Goal: Task Accomplishment & Management: Manage account settings

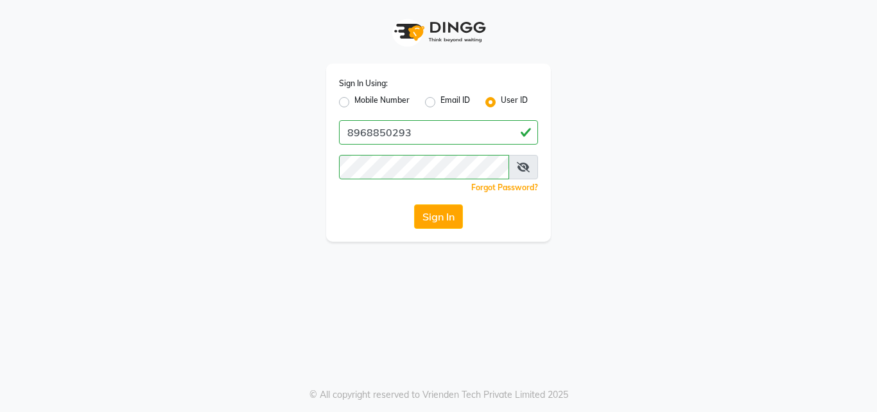
click at [355, 103] on label "Mobile Number" at bounding box center [382, 101] width 55 height 15
click at [355, 103] on input "Mobile Number" at bounding box center [359, 98] width 8 height 8
radio input "true"
radio input "false"
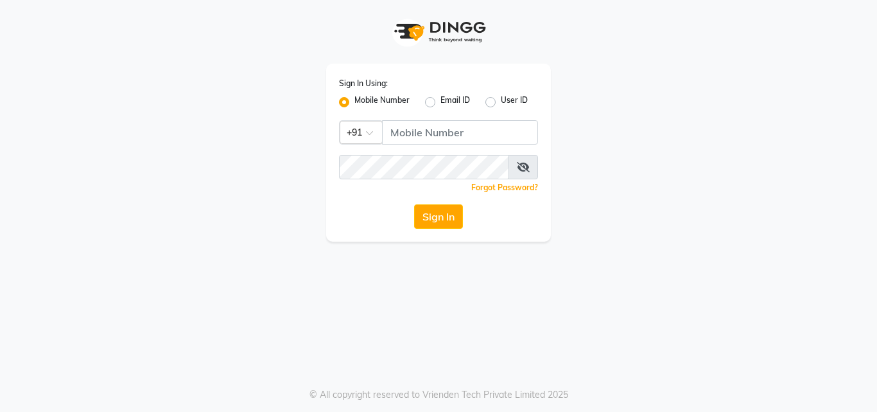
click at [355, 103] on label "Mobile Number" at bounding box center [382, 101] width 55 height 15
click at [355, 103] on input "Mobile Number" at bounding box center [359, 98] width 8 height 8
click at [440, 136] on input "Username" at bounding box center [460, 132] width 156 height 24
type input "8968850293"
click at [436, 231] on div "Sign In Using: Mobile Number Email ID User ID Country Code × [PHONE_NUMBER] Rem…" at bounding box center [438, 153] width 225 height 178
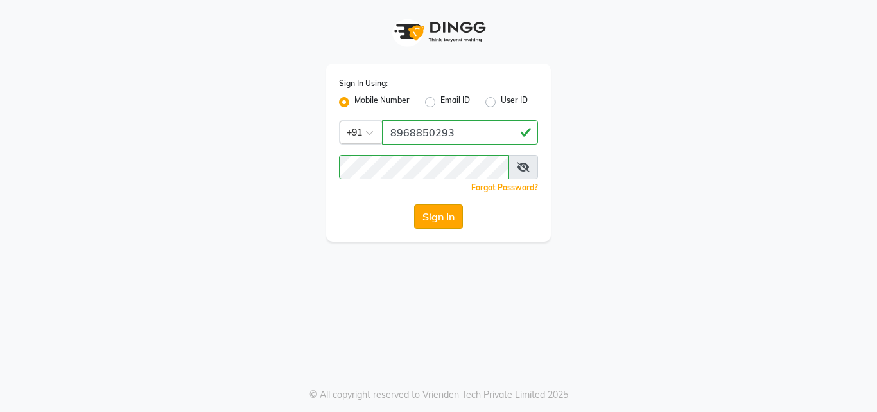
click at [438, 221] on button "Sign In" at bounding box center [438, 216] width 49 height 24
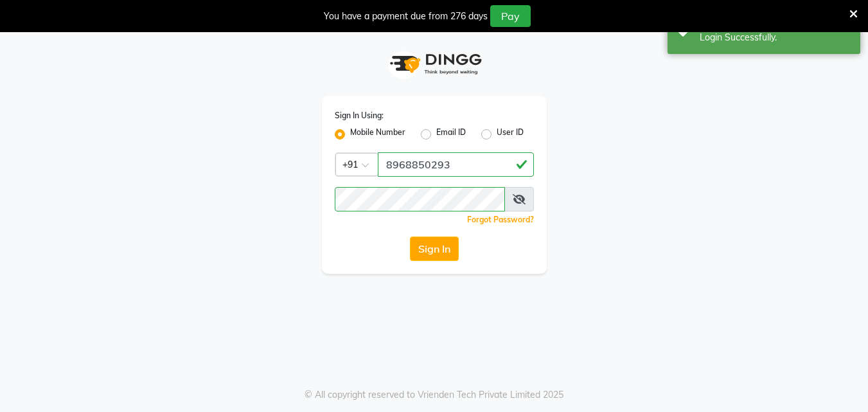
click at [852, 10] on icon at bounding box center [853, 14] width 8 height 12
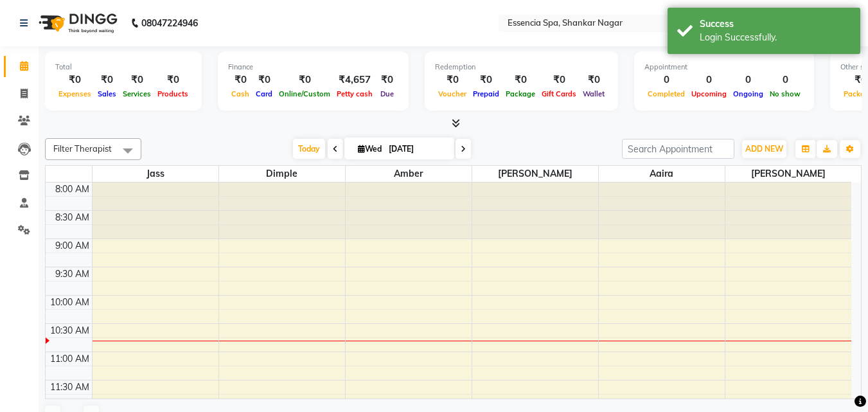
select select "en"
